Goal: Task Accomplishment & Management: Use online tool/utility

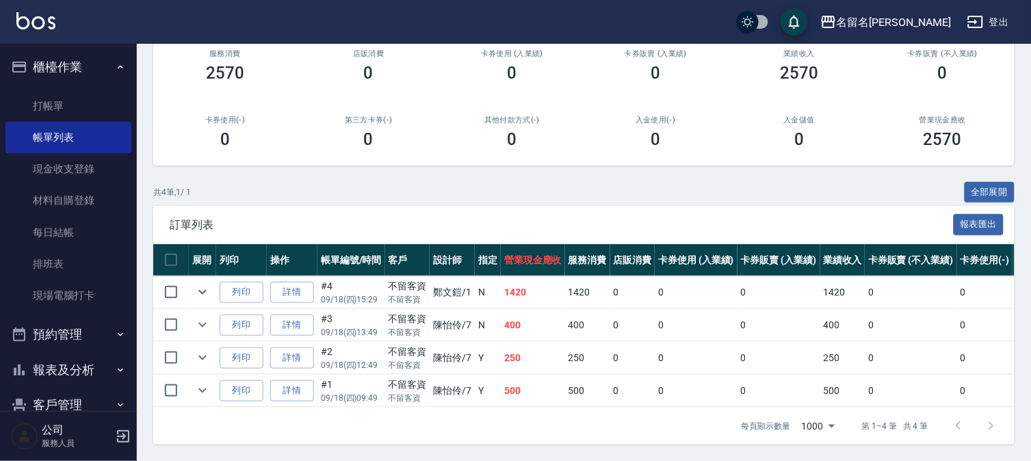
scroll to position [189, 0]
click at [298, 316] on link "詳情" at bounding box center [292, 325] width 44 height 21
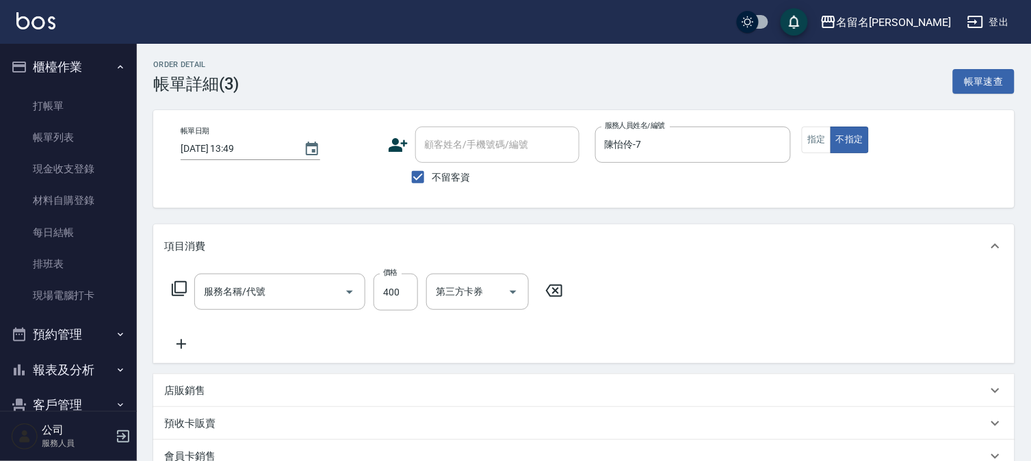
type input "[DATE] 13:49"
checkbox input "true"
type input "陳怡伶-7"
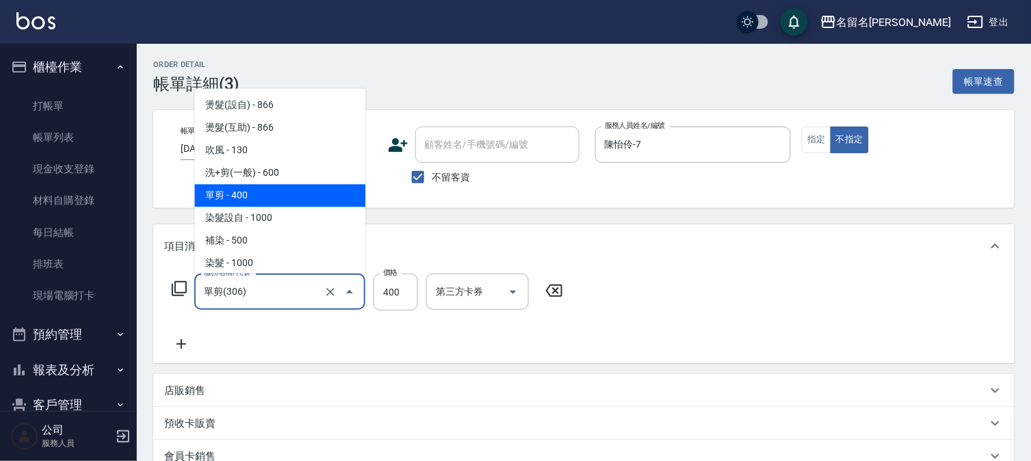
click at [303, 288] on input "單剪(306)" at bounding box center [260, 292] width 120 height 24
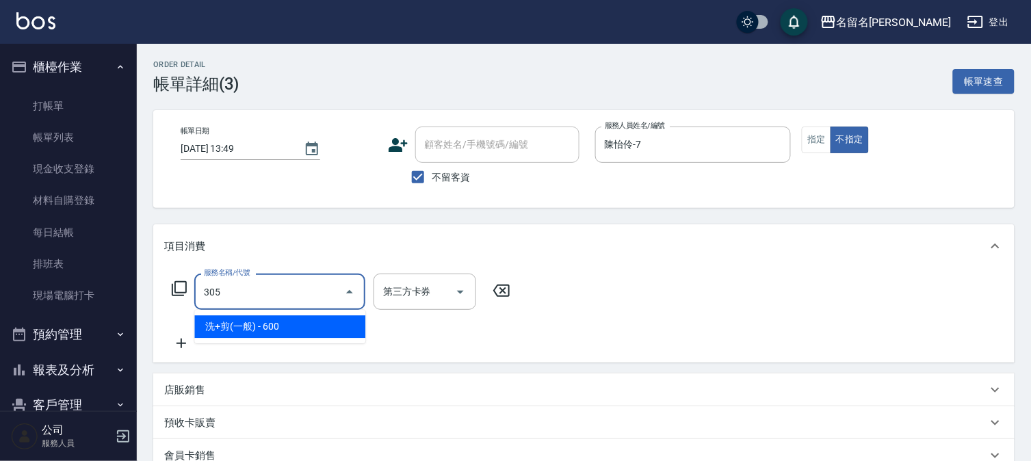
type input "洗+剪(一般)(305)"
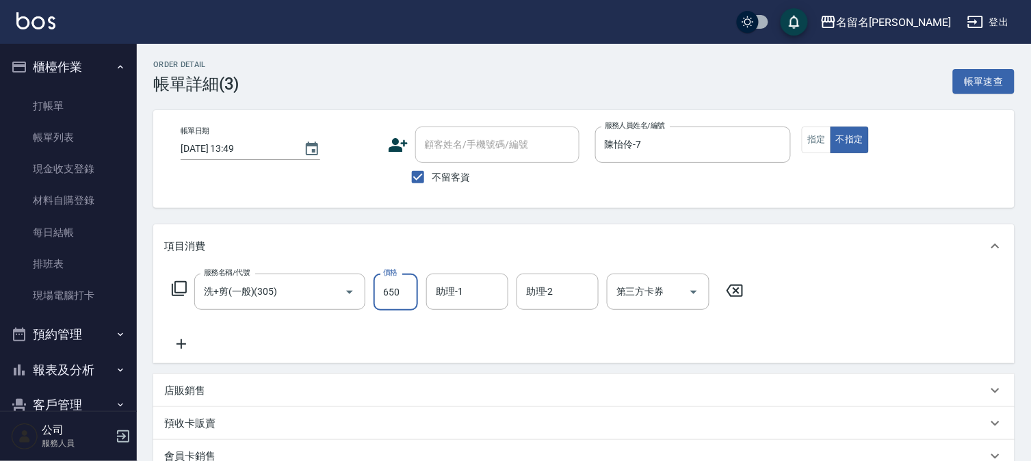
type input "650"
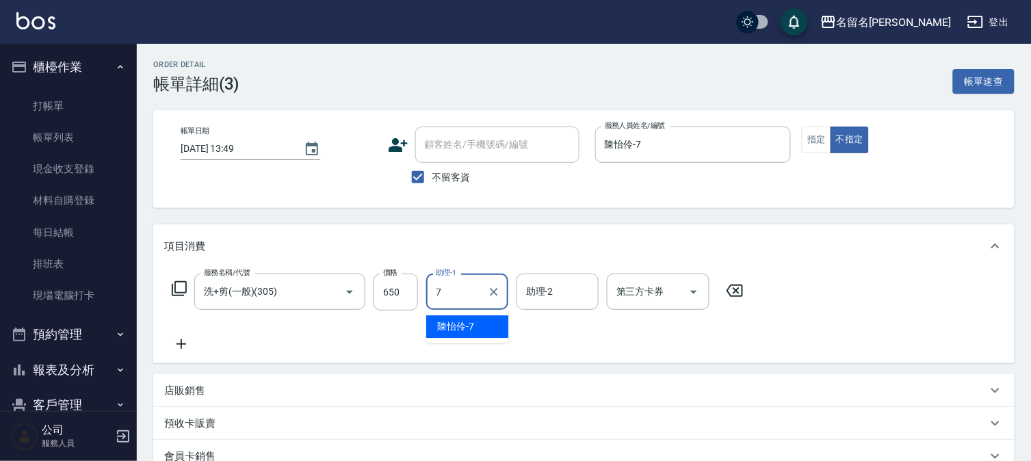
type input "陳怡伶-7"
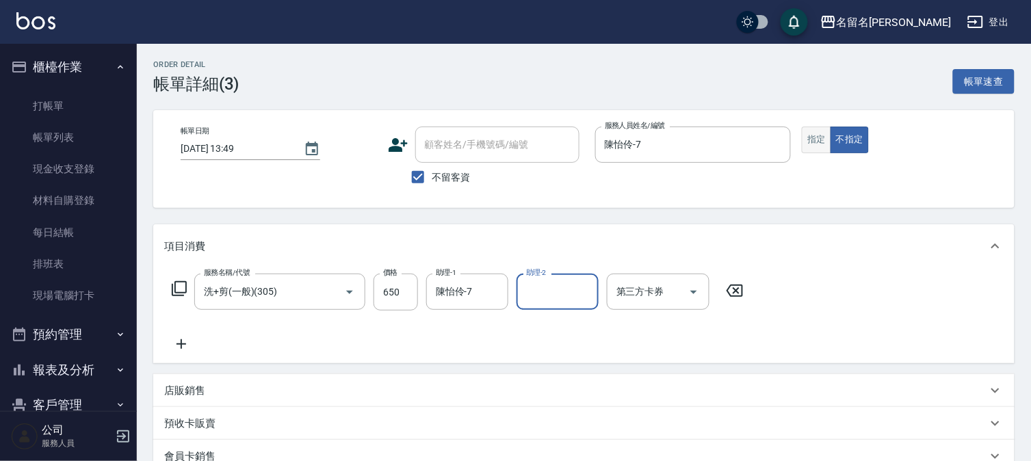
click at [808, 137] on button "指定" at bounding box center [815, 140] width 29 height 27
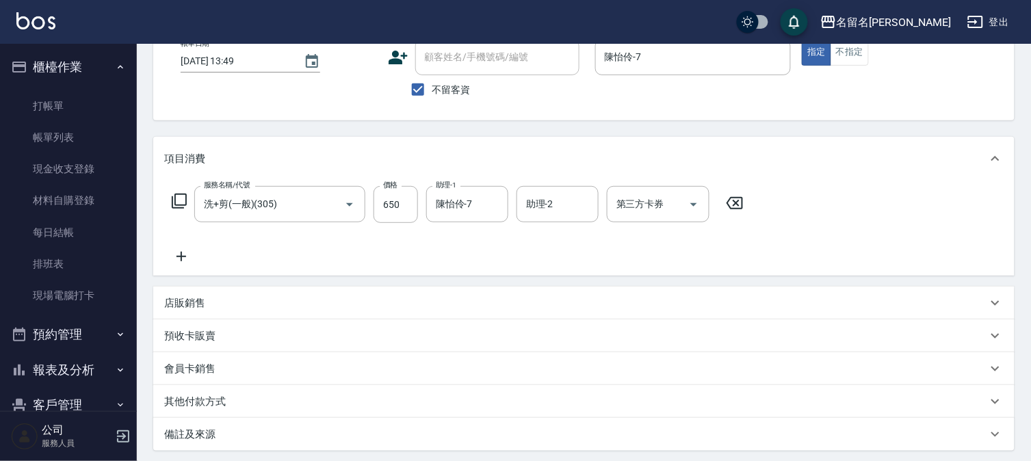
scroll to position [223, 0]
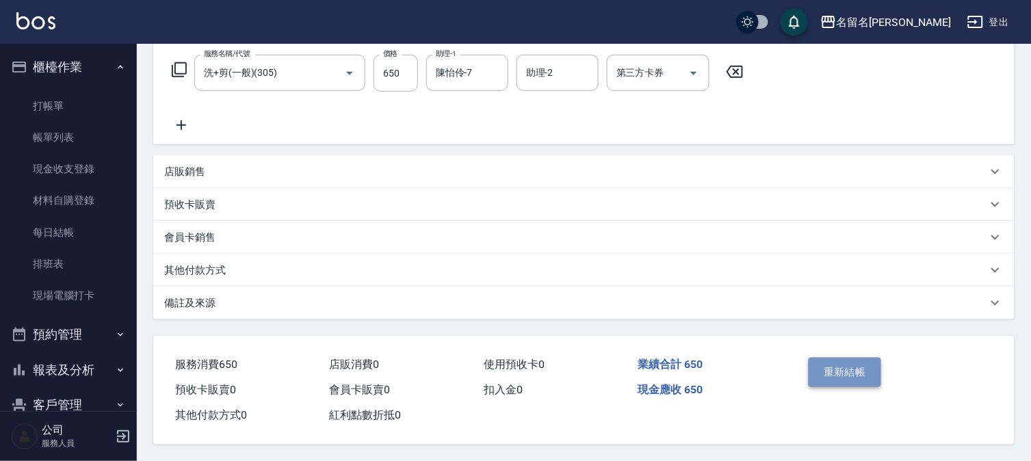
click at [832, 358] on button "重新結帳" at bounding box center [844, 372] width 72 height 29
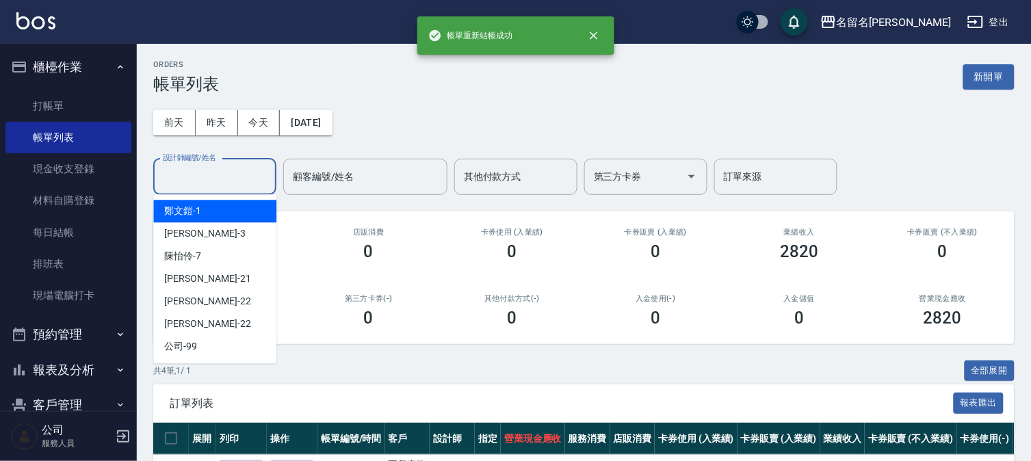
click at [230, 168] on input "設計師編號/姓名" at bounding box center [214, 177] width 111 height 24
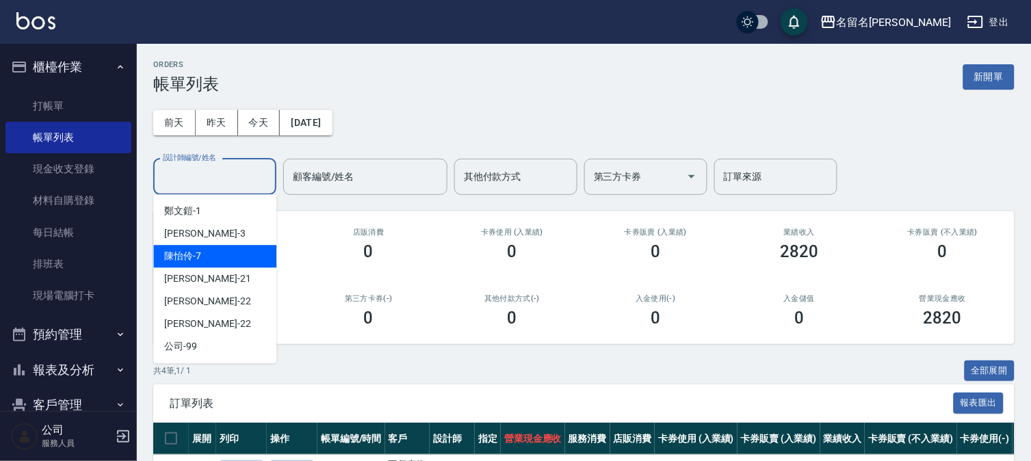
click at [238, 255] on div "陳怡伶 -7" at bounding box center [214, 256] width 123 height 23
type input "陳怡伶-7"
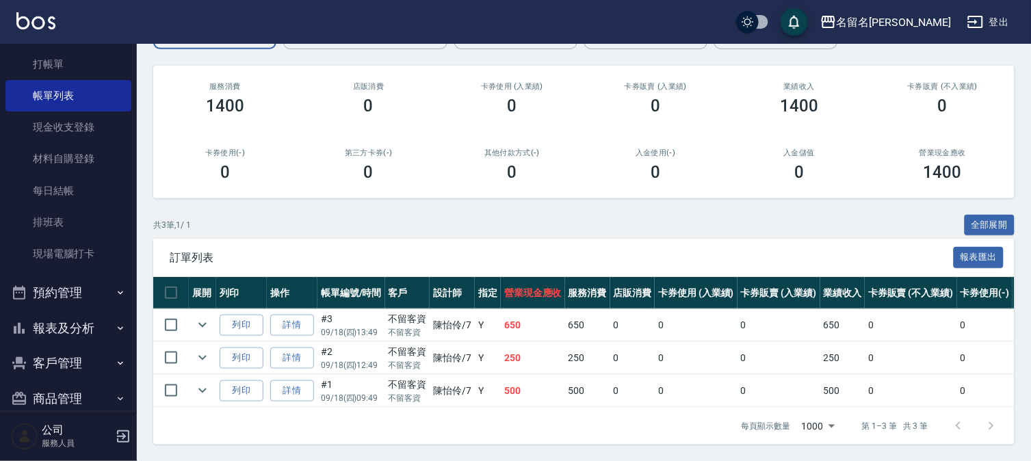
scroll to position [62, 0]
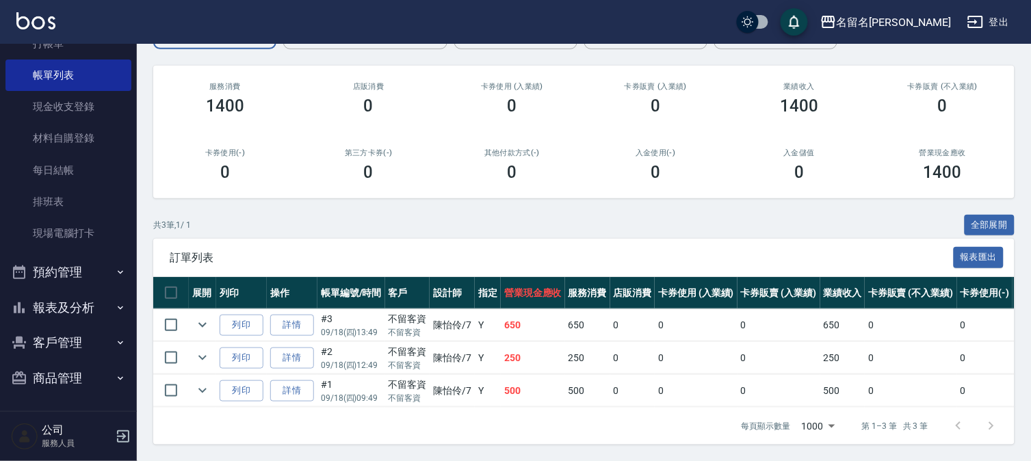
click at [69, 305] on button "報表及分析" at bounding box center [68, 308] width 126 height 36
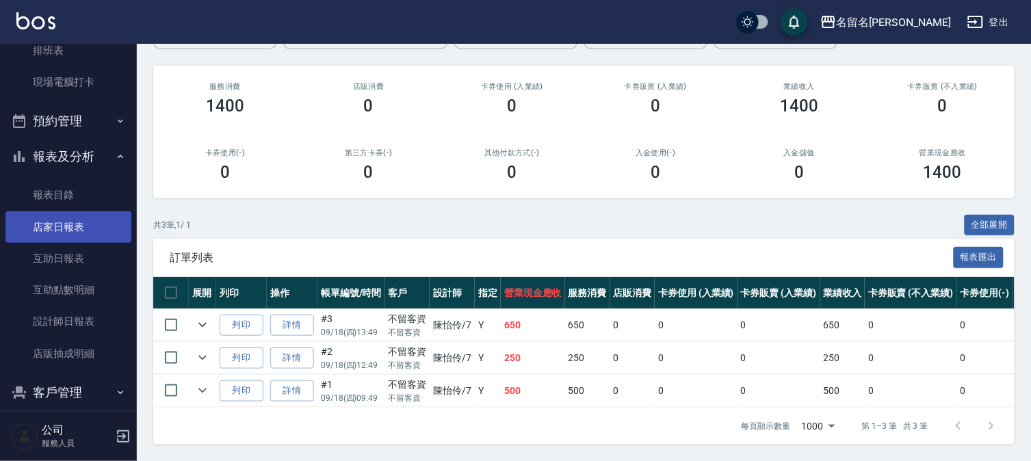
scroll to position [214, 0]
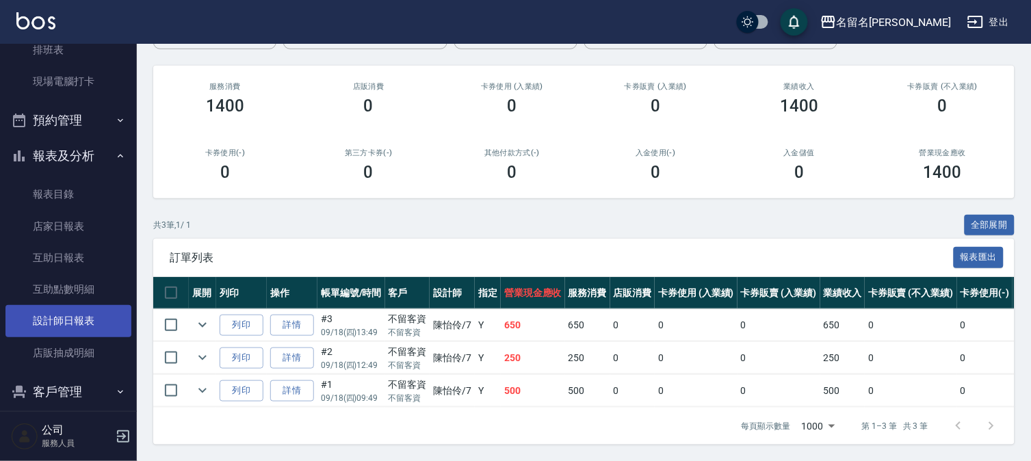
click at [59, 321] on link "設計師日報表" at bounding box center [68, 320] width 126 height 31
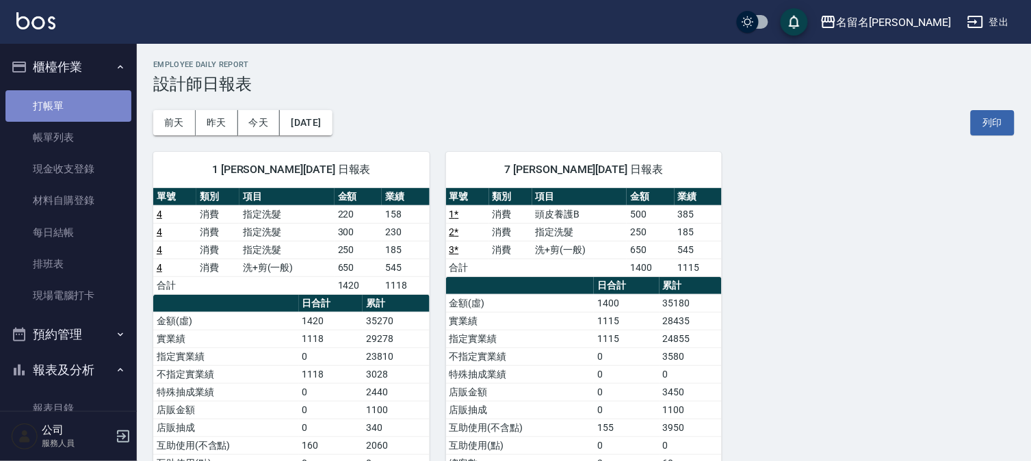
click at [70, 97] on link "打帳單" at bounding box center [68, 105] width 126 height 31
